Goal: Find specific page/section: Find specific page/section

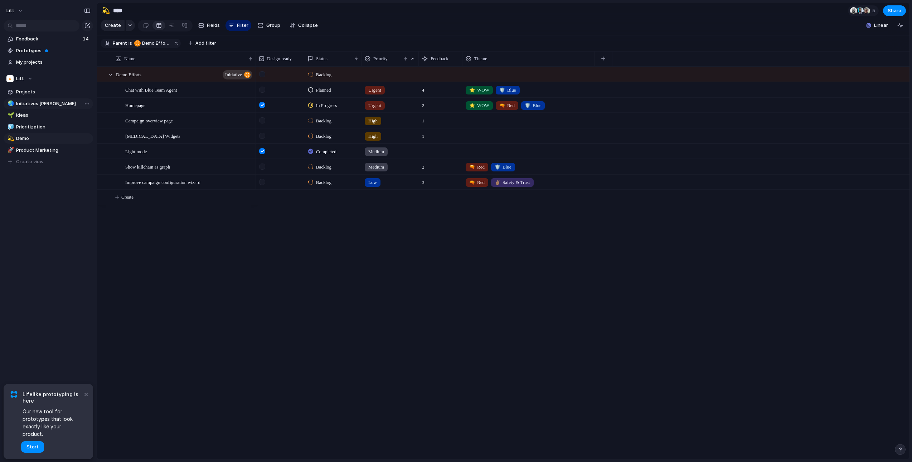
click at [46, 105] on span "Initiatives [PERSON_NAME]" at bounding box center [53, 103] width 74 height 7
type input "**********"
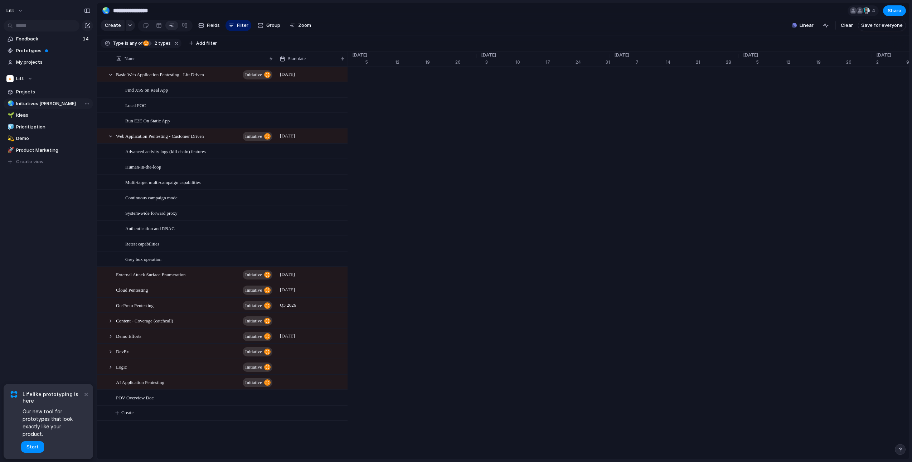
scroll to position [0, 4407]
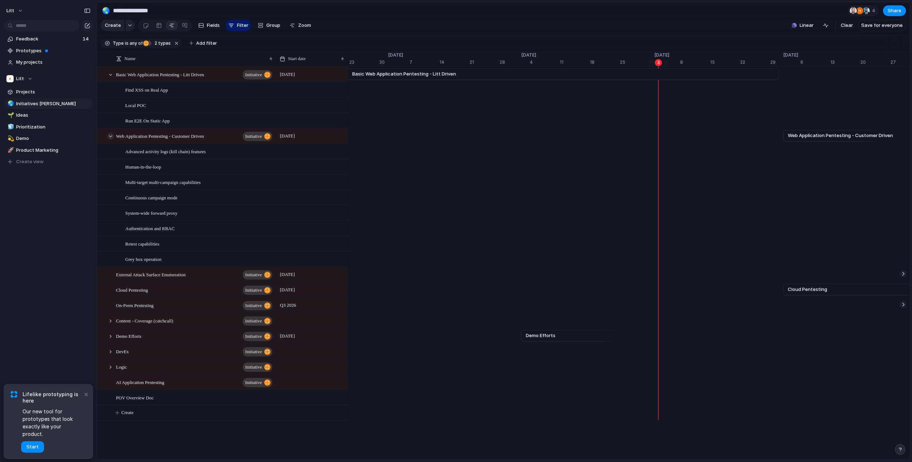
click at [107, 140] on div at bounding box center [110, 136] width 6 height 6
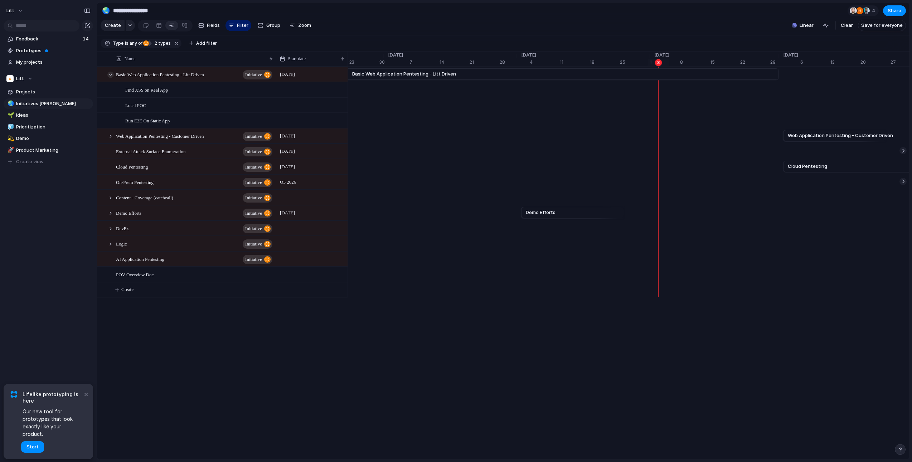
click at [112, 78] on div at bounding box center [110, 75] width 6 height 6
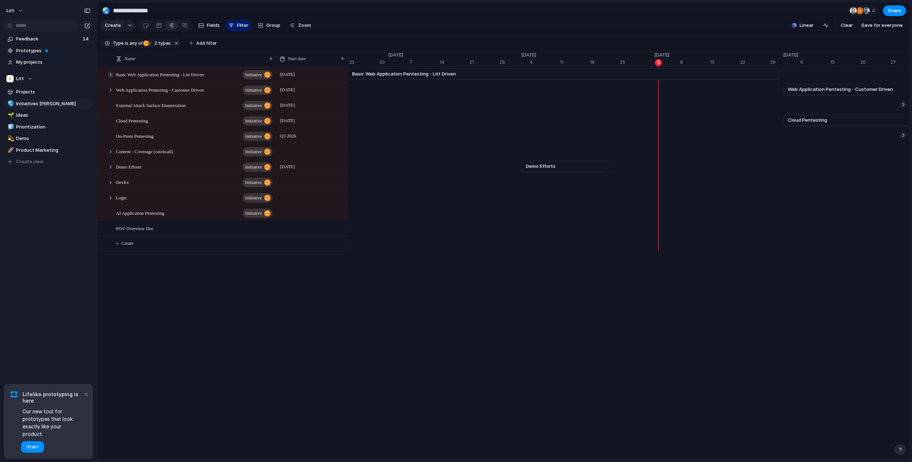
click at [112, 78] on div at bounding box center [110, 75] width 6 height 6
